Goal: Information Seeking & Learning: Learn about a topic

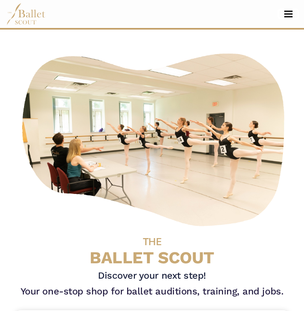
click at [279, 11] on button "Toggle navigation" at bounding box center [288, 13] width 19 height 7
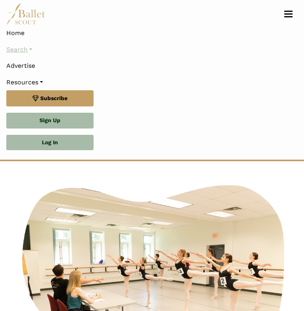
click at [28, 51] on link "Search" at bounding box center [151, 49] width 291 height 17
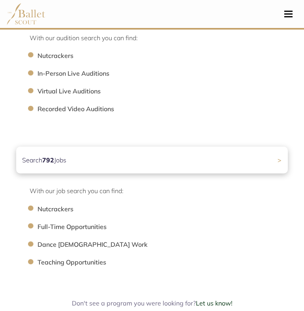
scroll to position [342, 0]
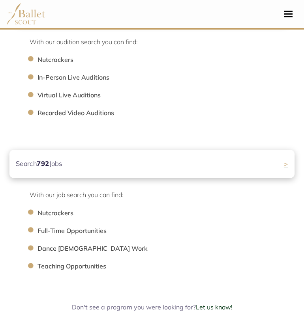
click at [97, 172] on div "Search 792 Jobs >" at bounding box center [151, 164] width 285 height 28
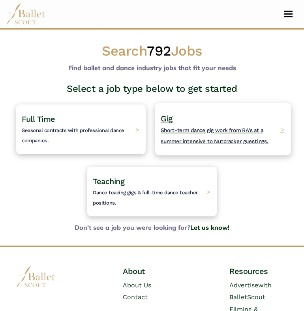
click at [191, 131] on span "Short-term dance gig work from RA's at a summer intensive to Nutcracker guestin…" at bounding box center [214, 135] width 107 height 17
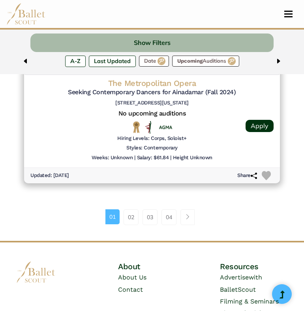
scroll to position [2021, 0]
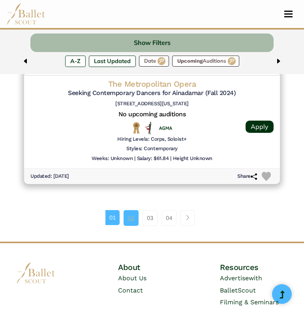
click at [132, 211] on link "02" at bounding box center [130, 218] width 15 height 16
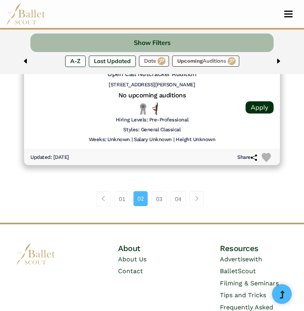
scroll to position [2047, 0]
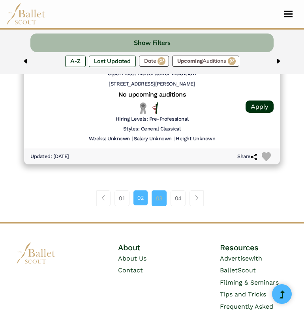
click at [154, 192] on link "03" at bounding box center [158, 198] width 15 height 16
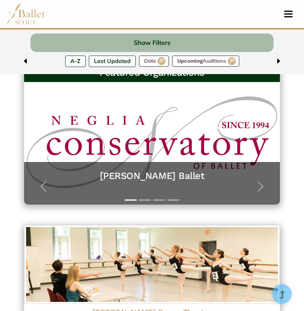
scroll to position [129, 0]
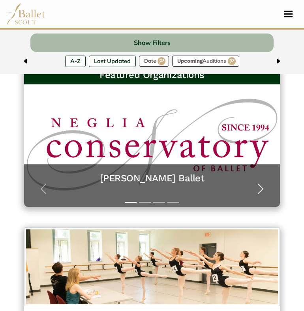
click at [261, 188] on span "button" at bounding box center [260, 189] width 13 height 13
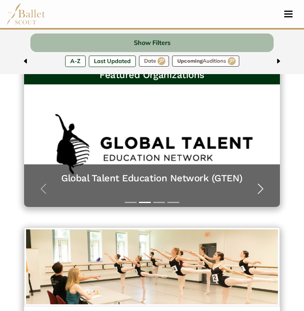
click at [261, 188] on span "button" at bounding box center [260, 189] width 13 height 13
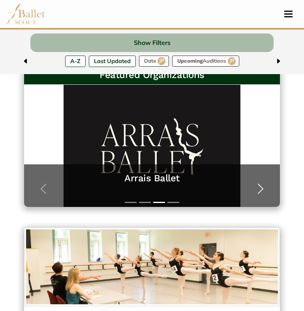
click at [261, 188] on span "button" at bounding box center [260, 189] width 13 height 13
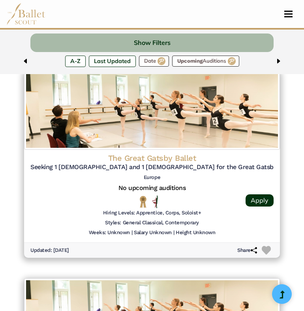
scroll to position [908, 0]
